Goal: Information Seeking & Learning: Learn about a topic

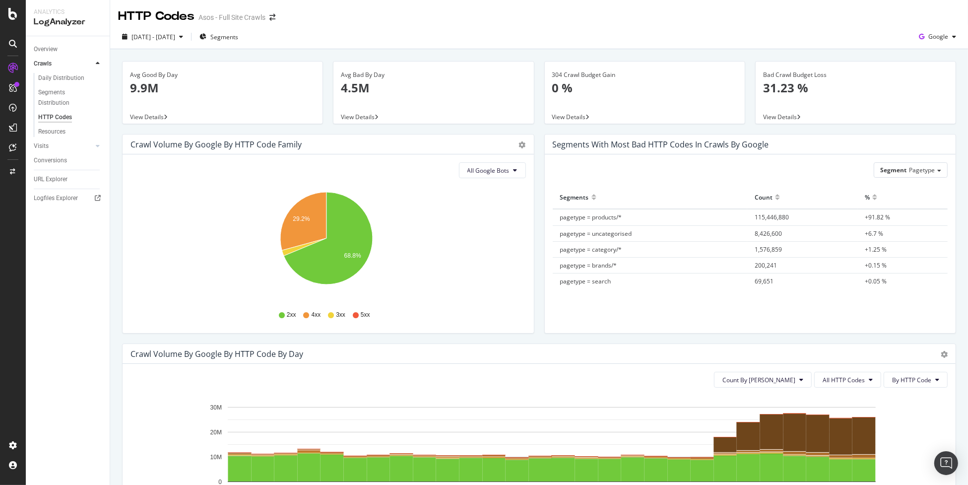
scroll to position [248, 0]
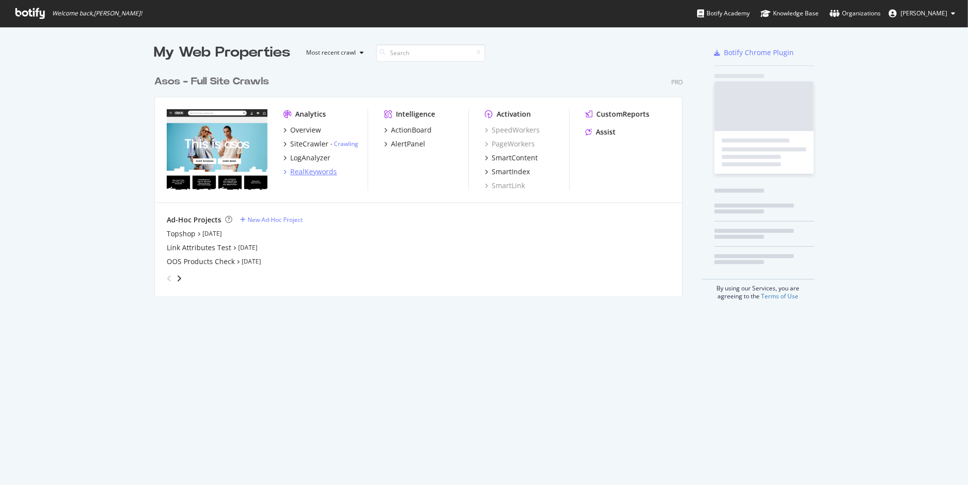
scroll to position [225, 529]
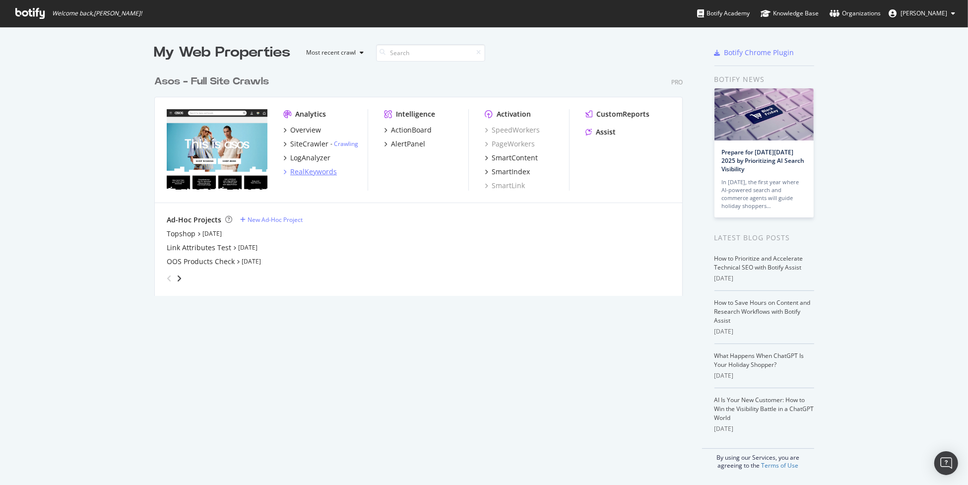
click at [306, 172] on div "RealKeywords" at bounding box center [313, 172] width 47 height 10
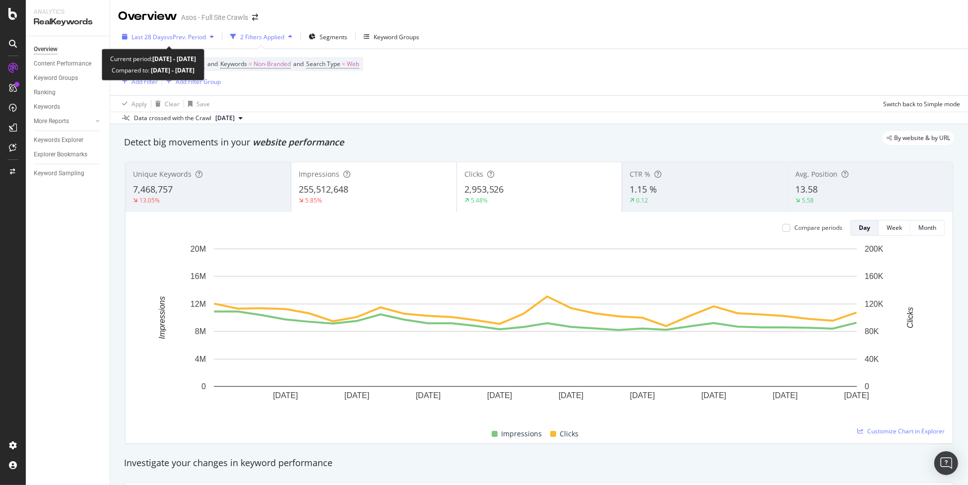
click at [181, 35] on span "vs Prev. Period" at bounding box center [186, 37] width 39 height 8
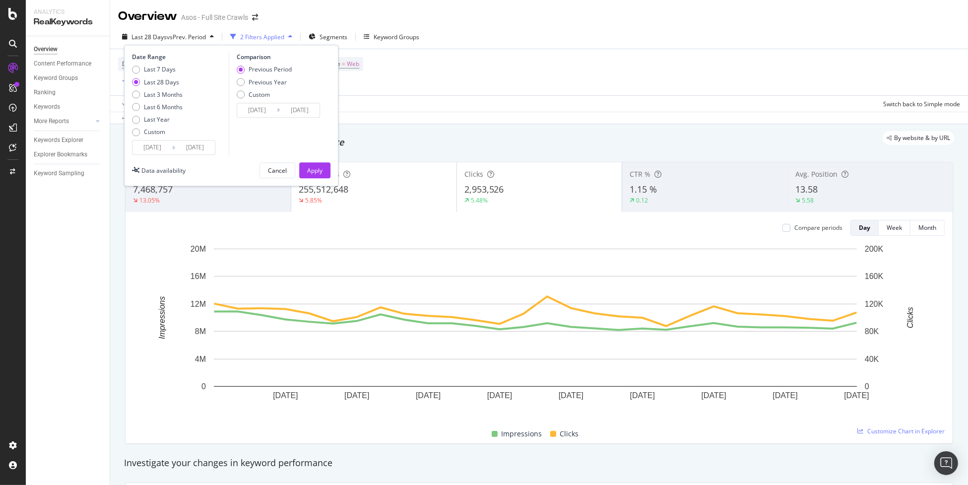
click at [269, 76] on div "Previous Period Previous Year Custom" at bounding box center [264, 84] width 55 height 37
click at [266, 83] on div "Previous Year" at bounding box center [268, 82] width 38 height 8
type input "[DATE]"
click at [321, 173] on div "Apply" at bounding box center [314, 170] width 15 height 8
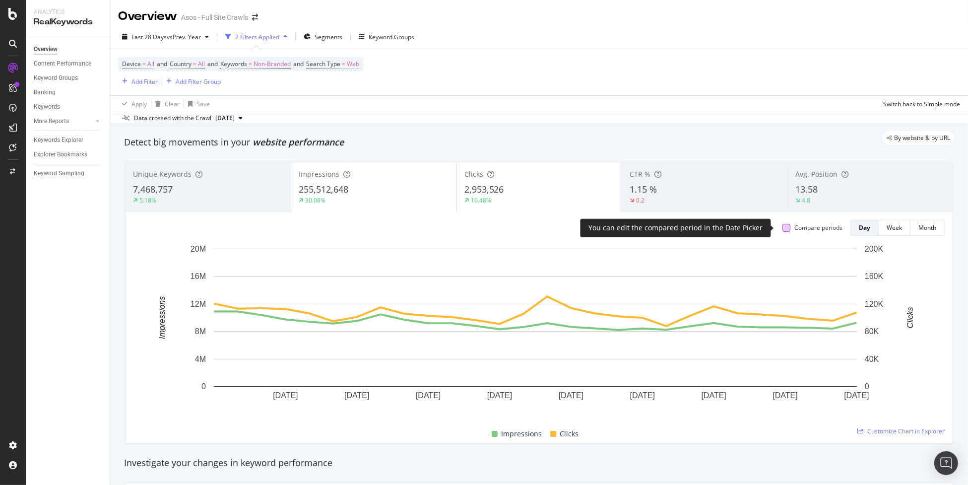
click at [783, 229] on div at bounding box center [787, 228] width 8 height 8
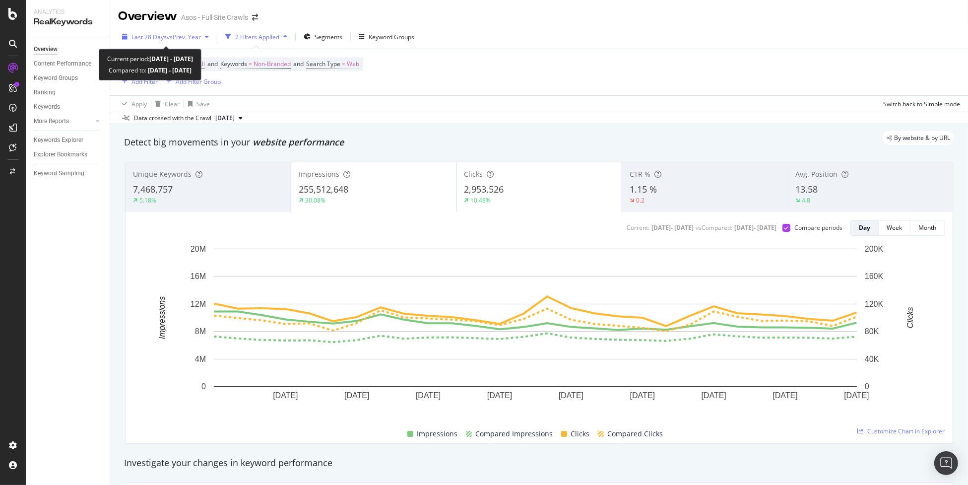
click at [176, 38] on span "vs Prev. Year" at bounding box center [184, 37] width 34 height 8
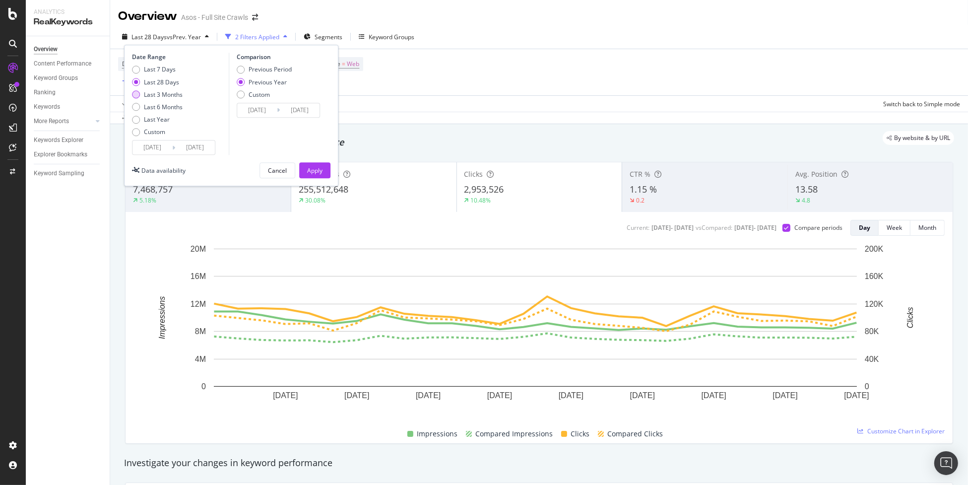
click at [151, 97] on div "Last 3 Months" at bounding box center [163, 94] width 39 height 8
type input "[DATE]"
click at [322, 172] on div "Apply" at bounding box center [314, 170] width 15 height 8
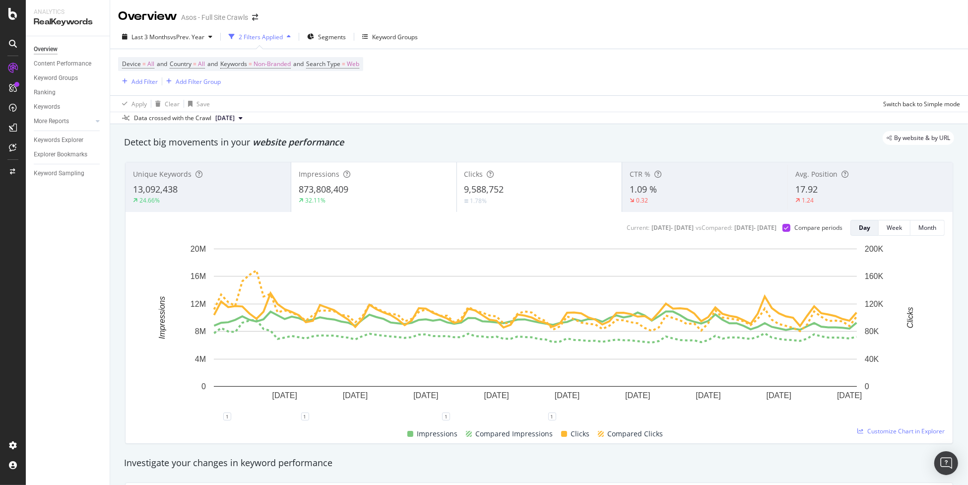
click at [810, 189] on span "17.92" at bounding box center [807, 189] width 22 height 12
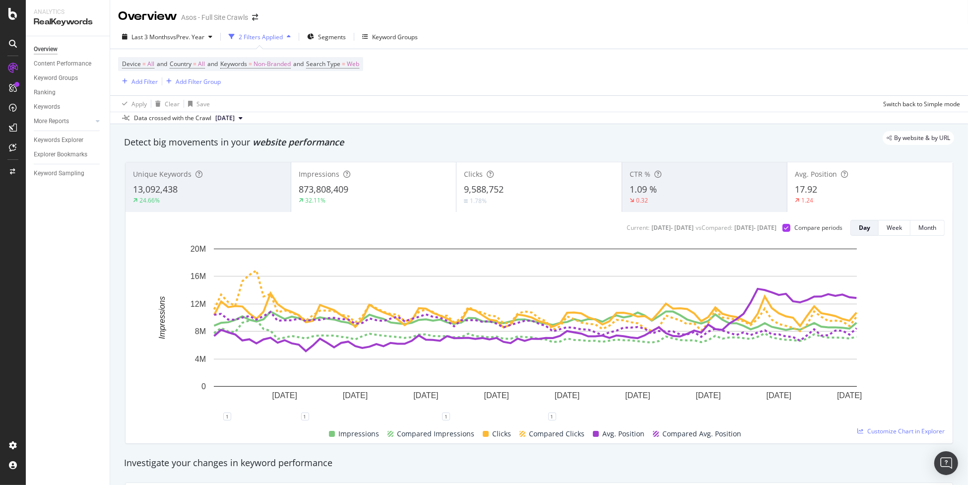
click at [673, 197] on div "0.32" at bounding box center [705, 200] width 150 height 9
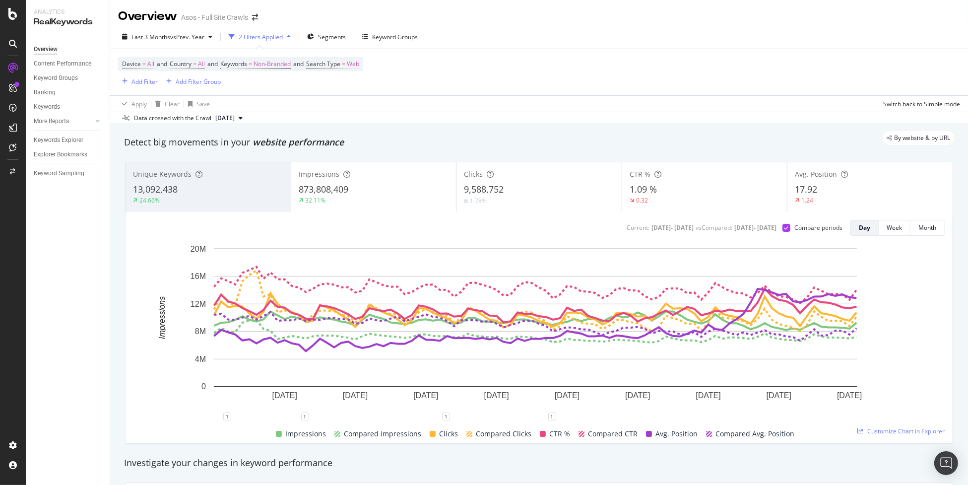
click at [673, 197] on div "0.32" at bounding box center [705, 200] width 150 height 9
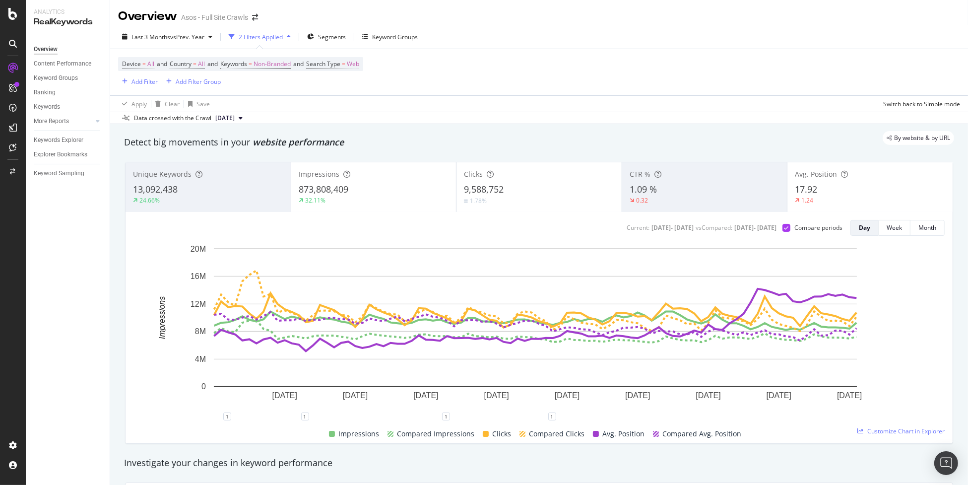
click at [191, 197] on div "24.66%" at bounding box center [208, 200] width 150 height 9
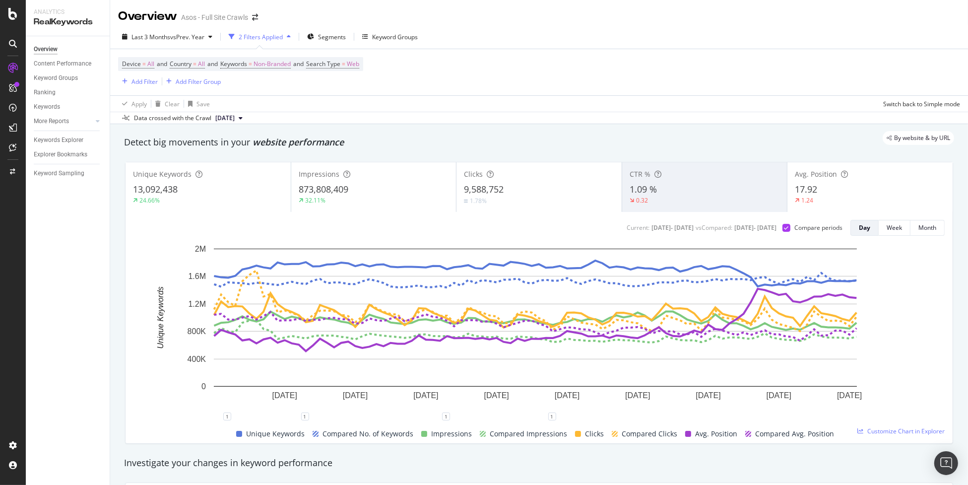
click at [191, 197] on div "24.66%" at bounding box center [208, 200] width 150 height 9
